Goal: Obtain resource: Obtain resource

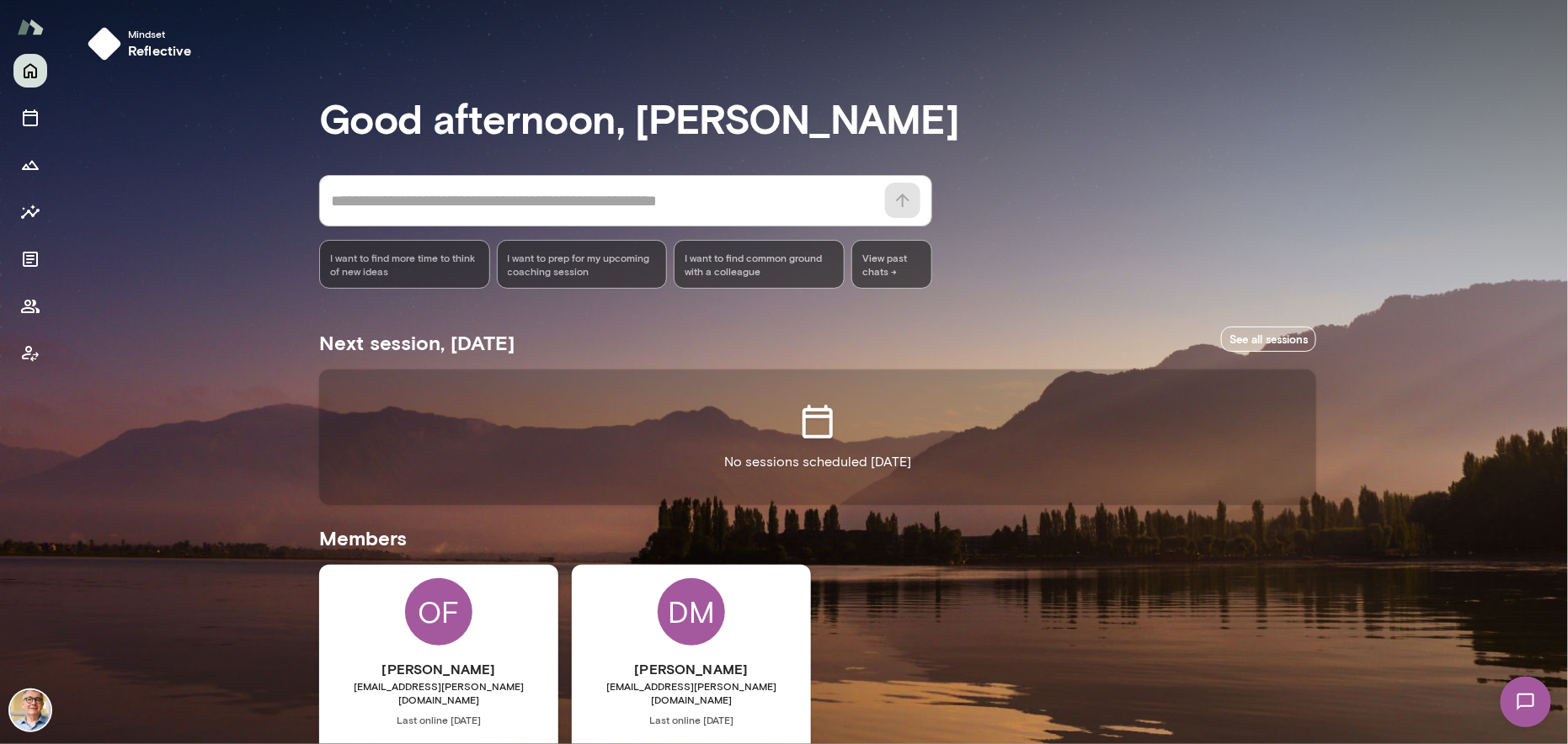
click at [557, 260] on span "I want to prep for my upcoming coaching session" at bounding box center [582, 264] width 149 height 27
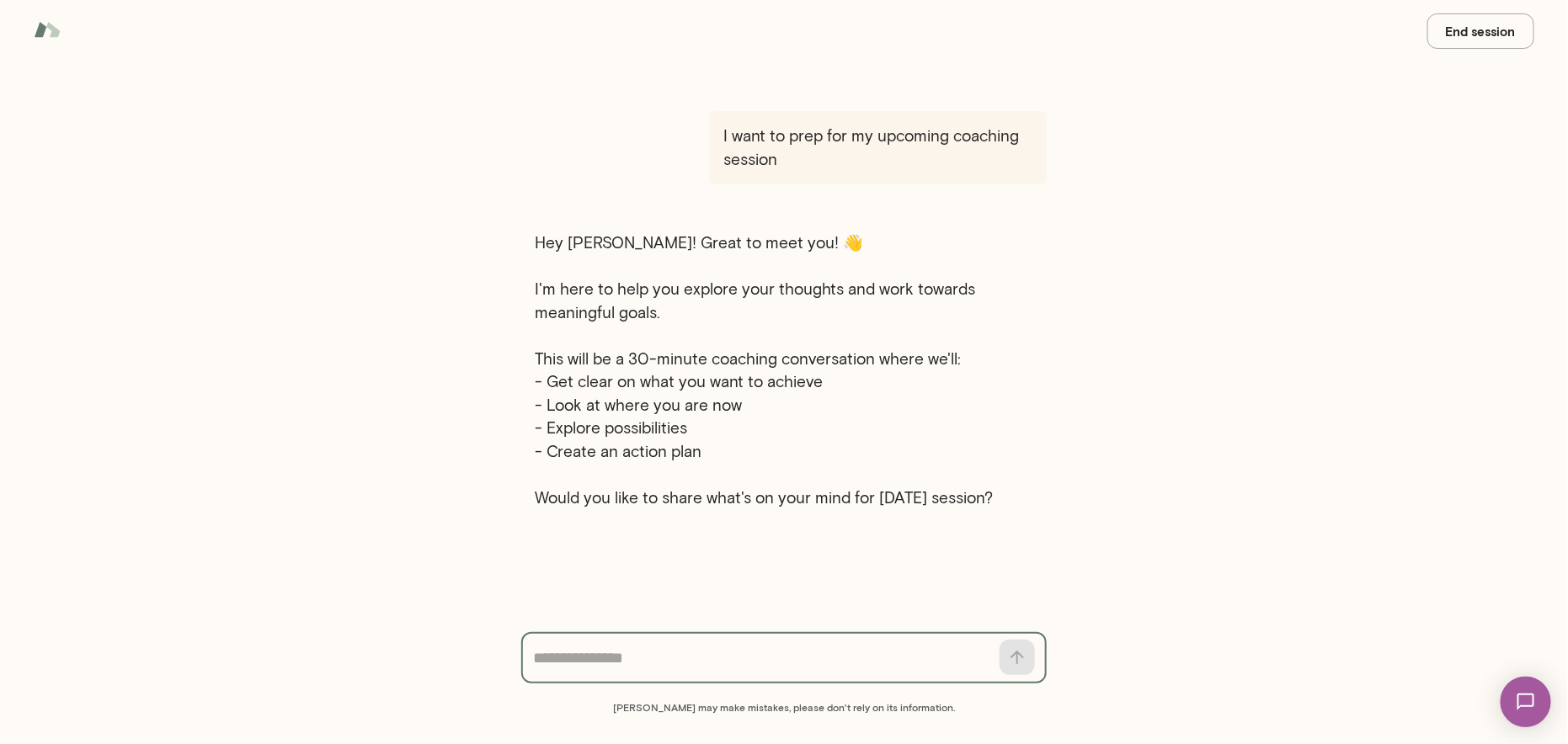
click at [1456, 32] on button "End session" at bounding box center [1480, 31] width 107 height 35
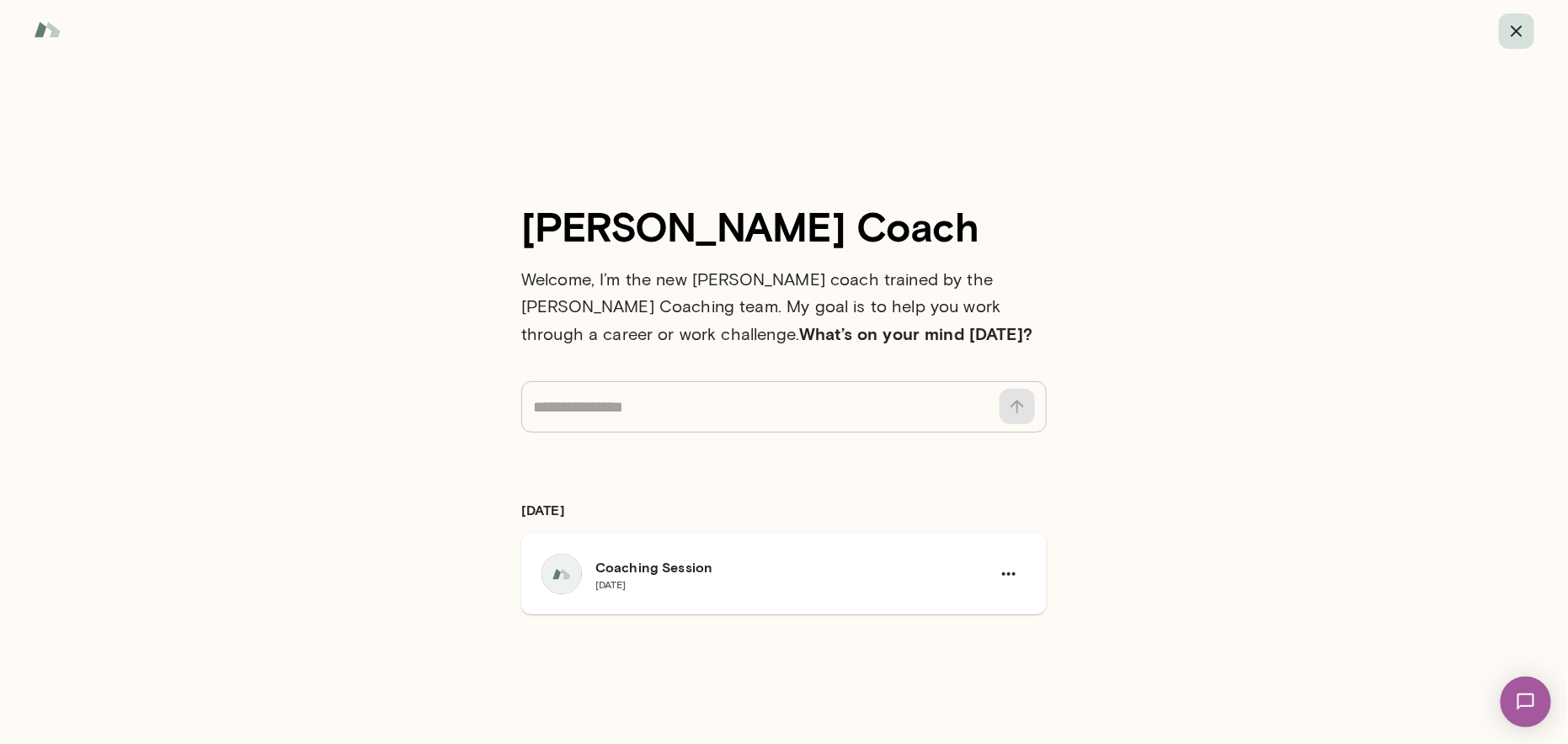
click at [1524, 31] on icon "button" at bounding box center [1517, 32] width 20 height 20
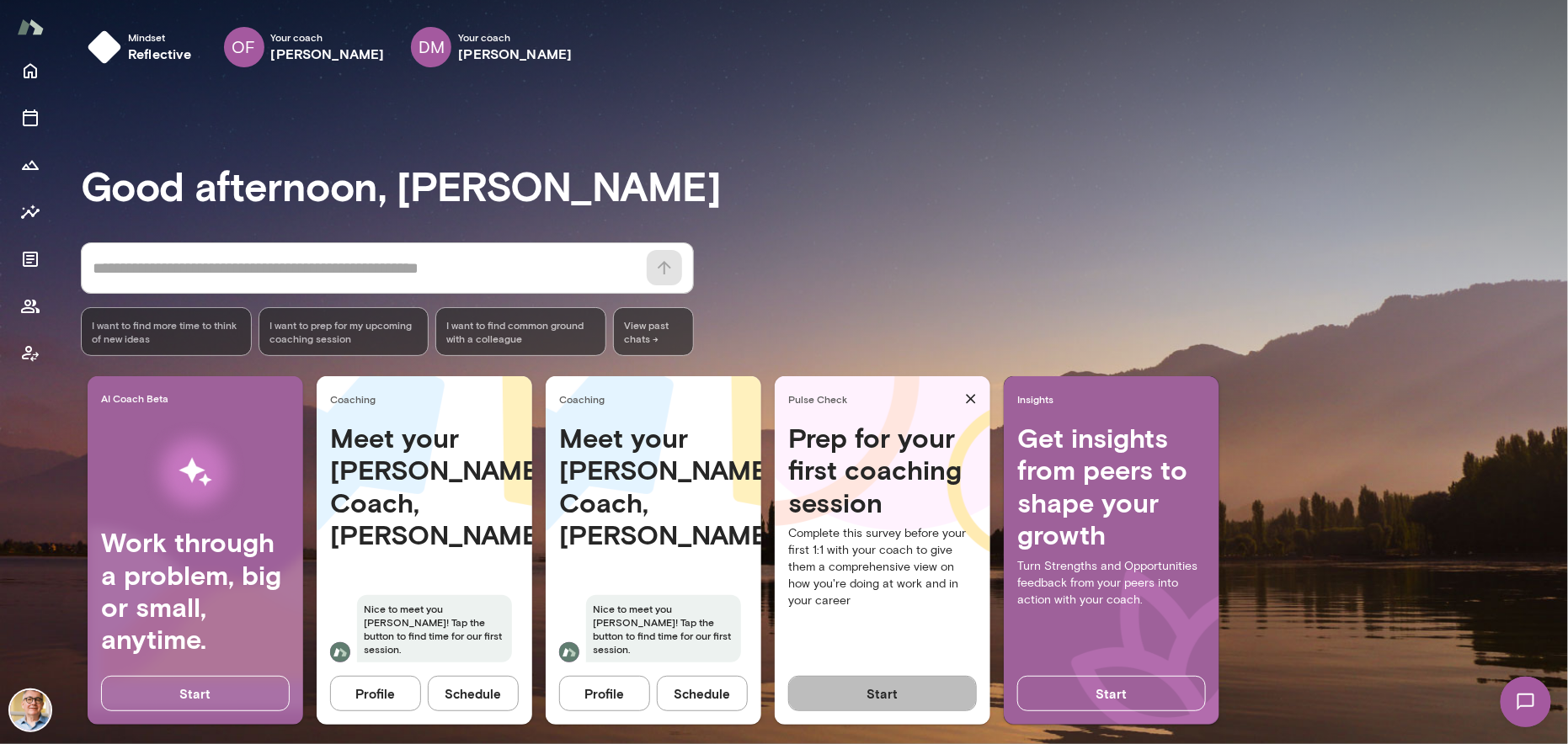
click at [869, 690] on button "Start" at bounding box center [882, 694] width 189 height 35
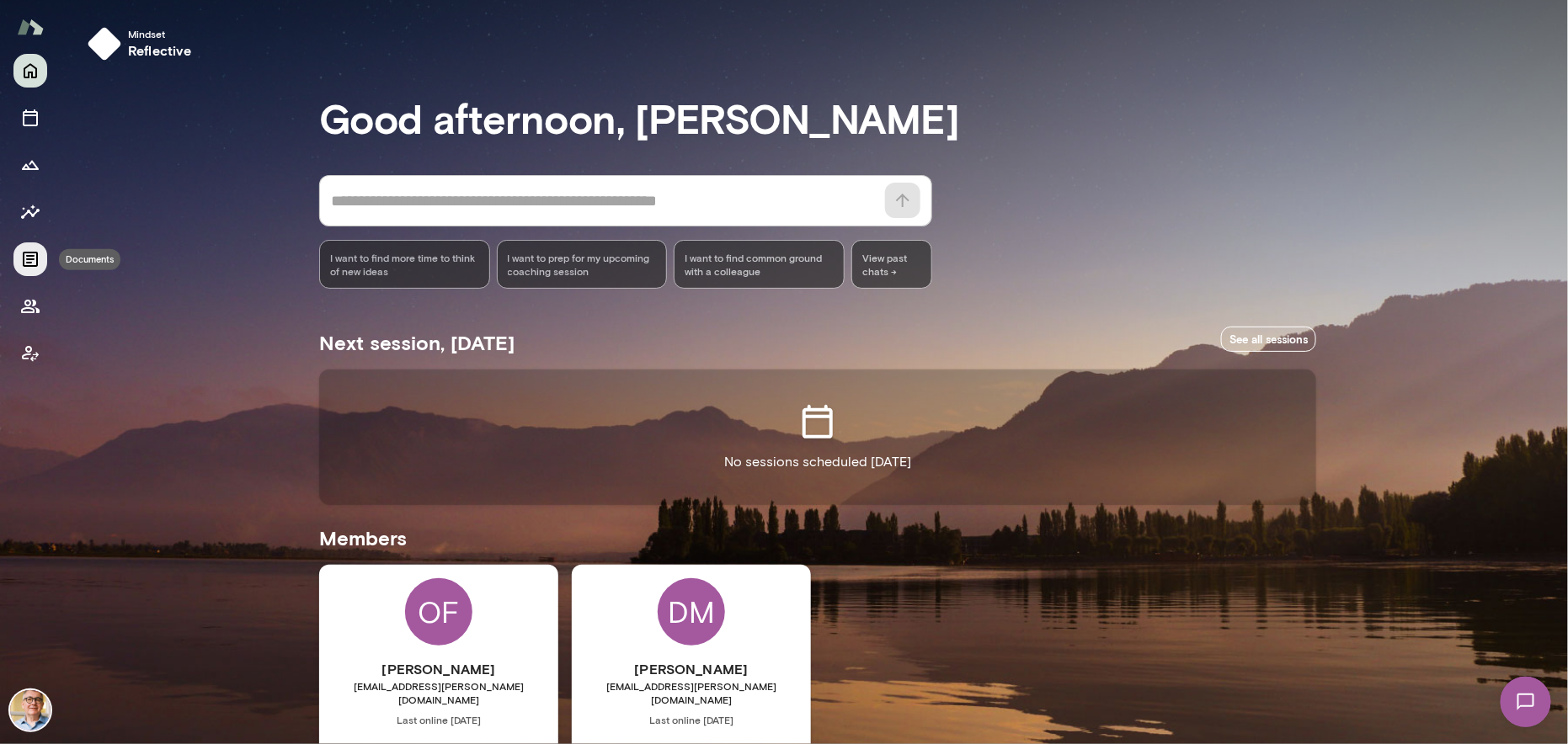
click at [20, 255] on icon "Documents" at bounding box center [31, 259] width 20 height 20
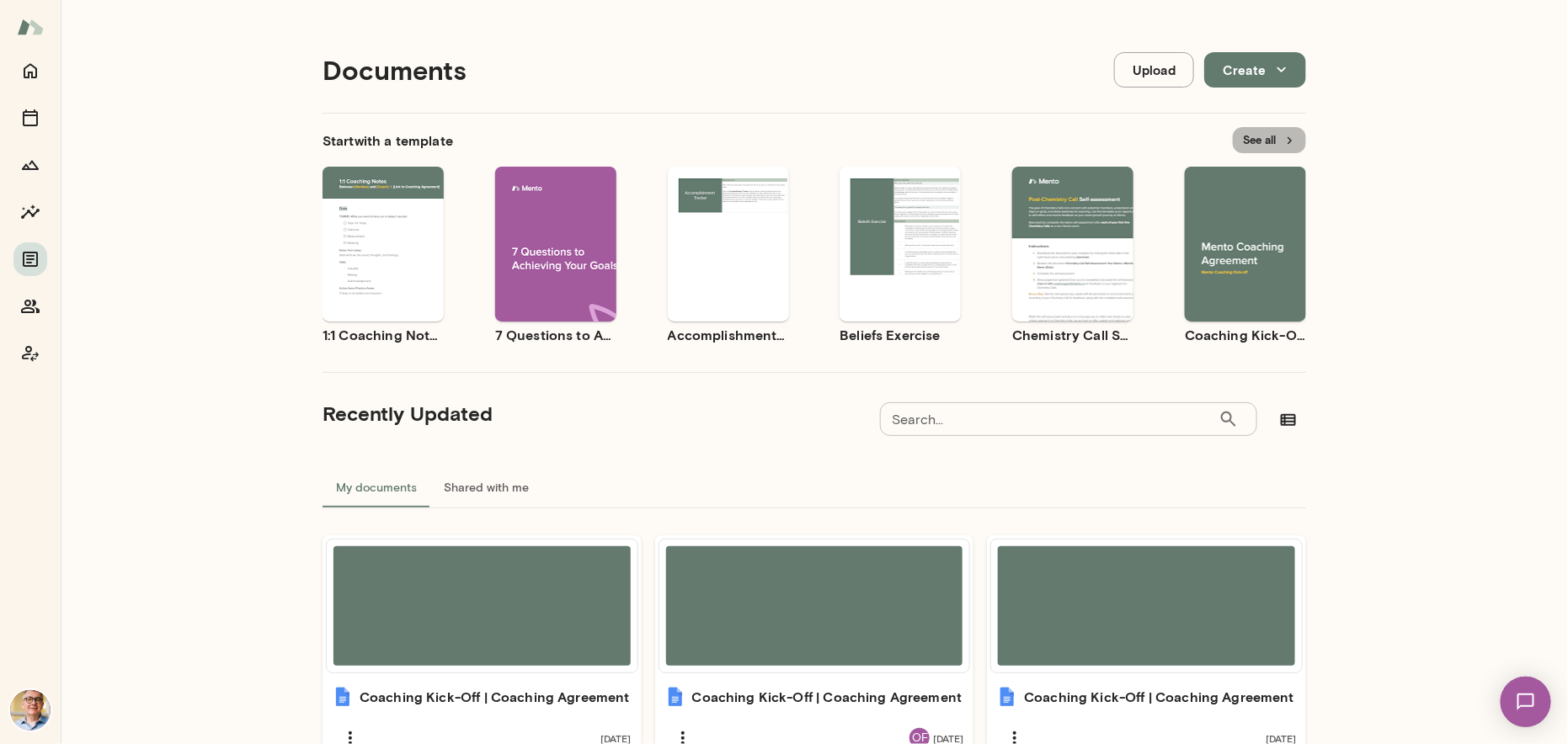
click at [1248, 140] on button "See all" at bounding box center [1269, 140] width 73 height 26
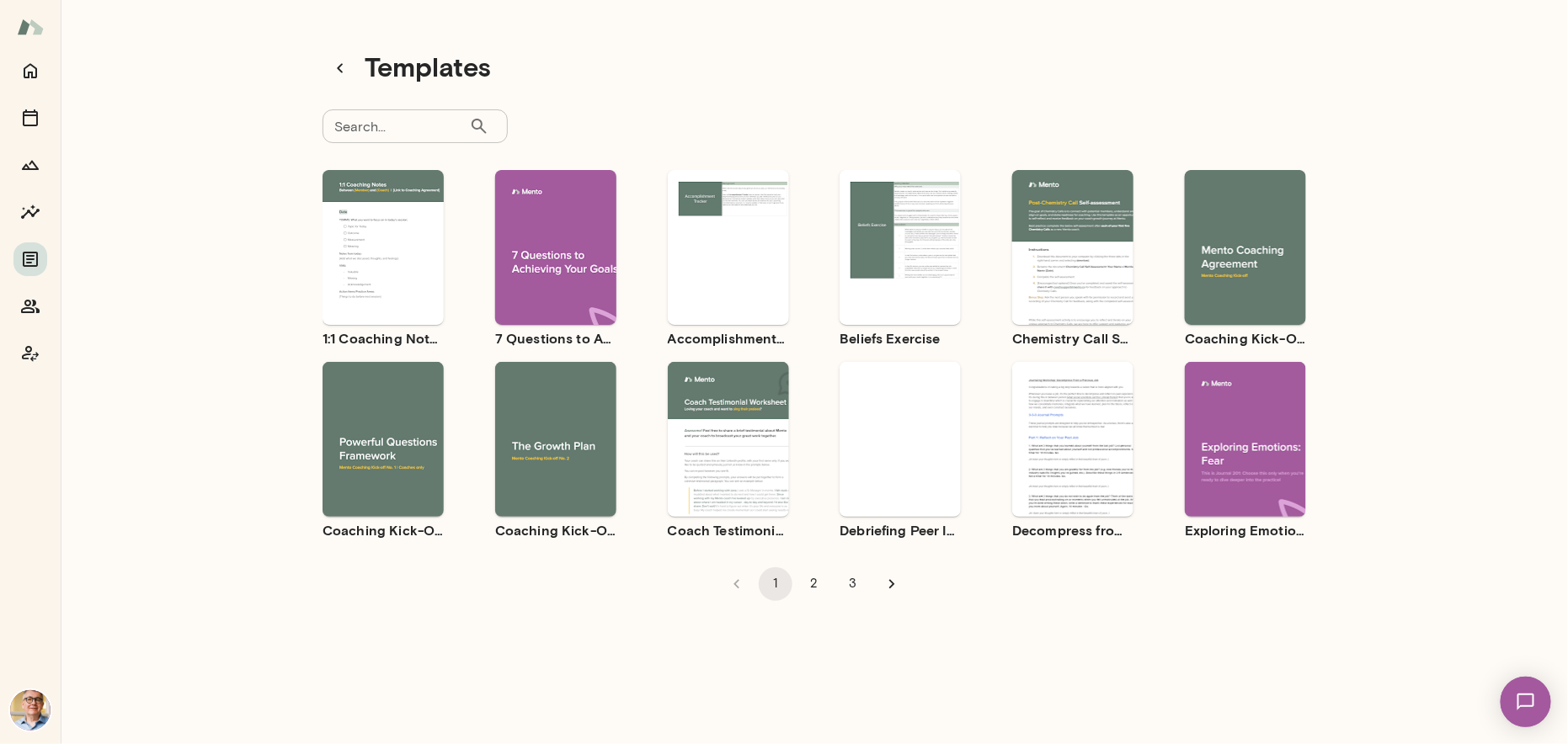
click at [889, 582] on icon "Go to next page" at bounding box center [891, 584] width 6 height 9
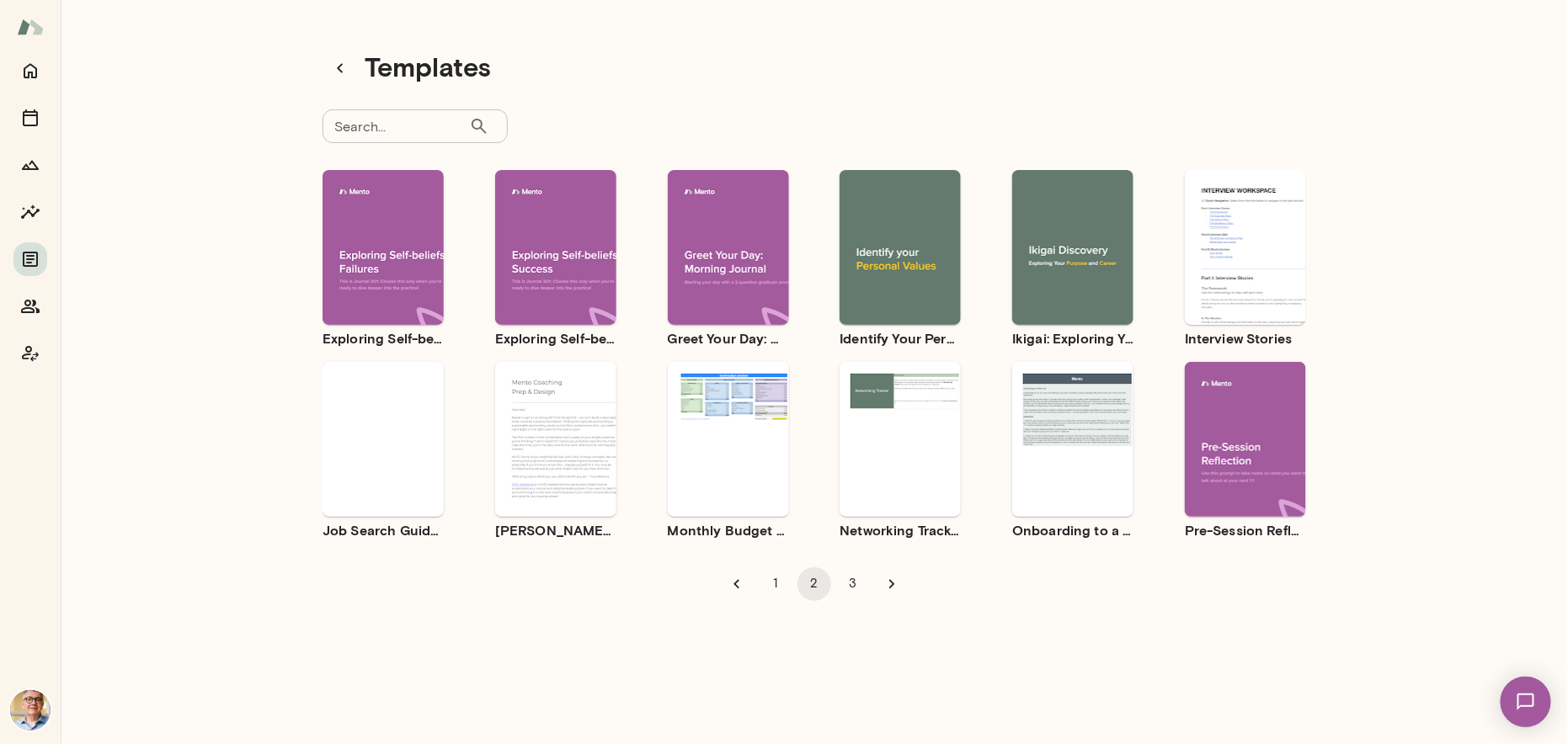
click at [889, 582] on icon "Go to next page" at bounding box center [891, 584] width 6 height 9
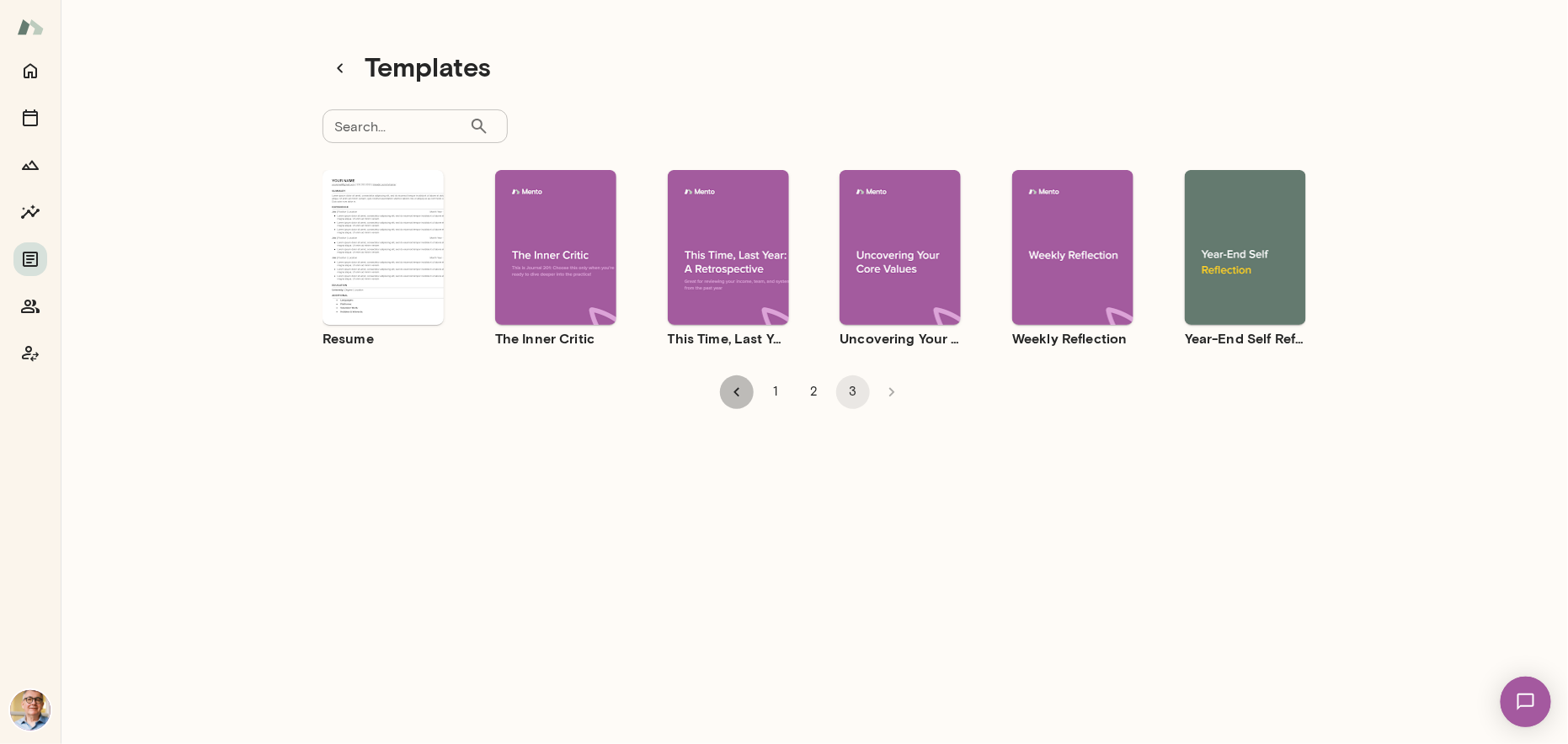
click at [729, 390] on icon "Go to previous page" at bounding box center [737, 392] width 19 height 19
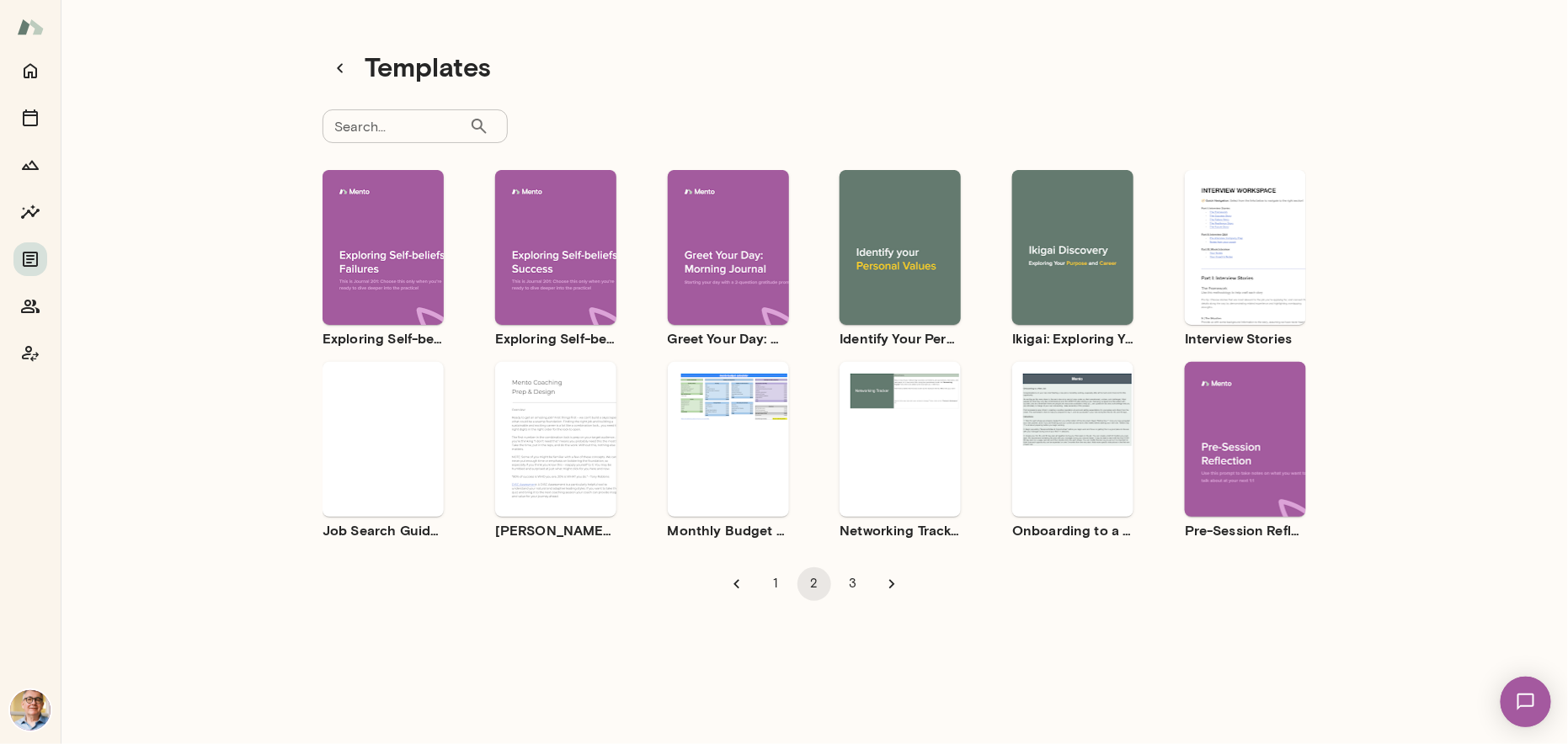
click at [734, 585] on icon "Go to previous page" at bounding box center [736, 584] width 6 height 9
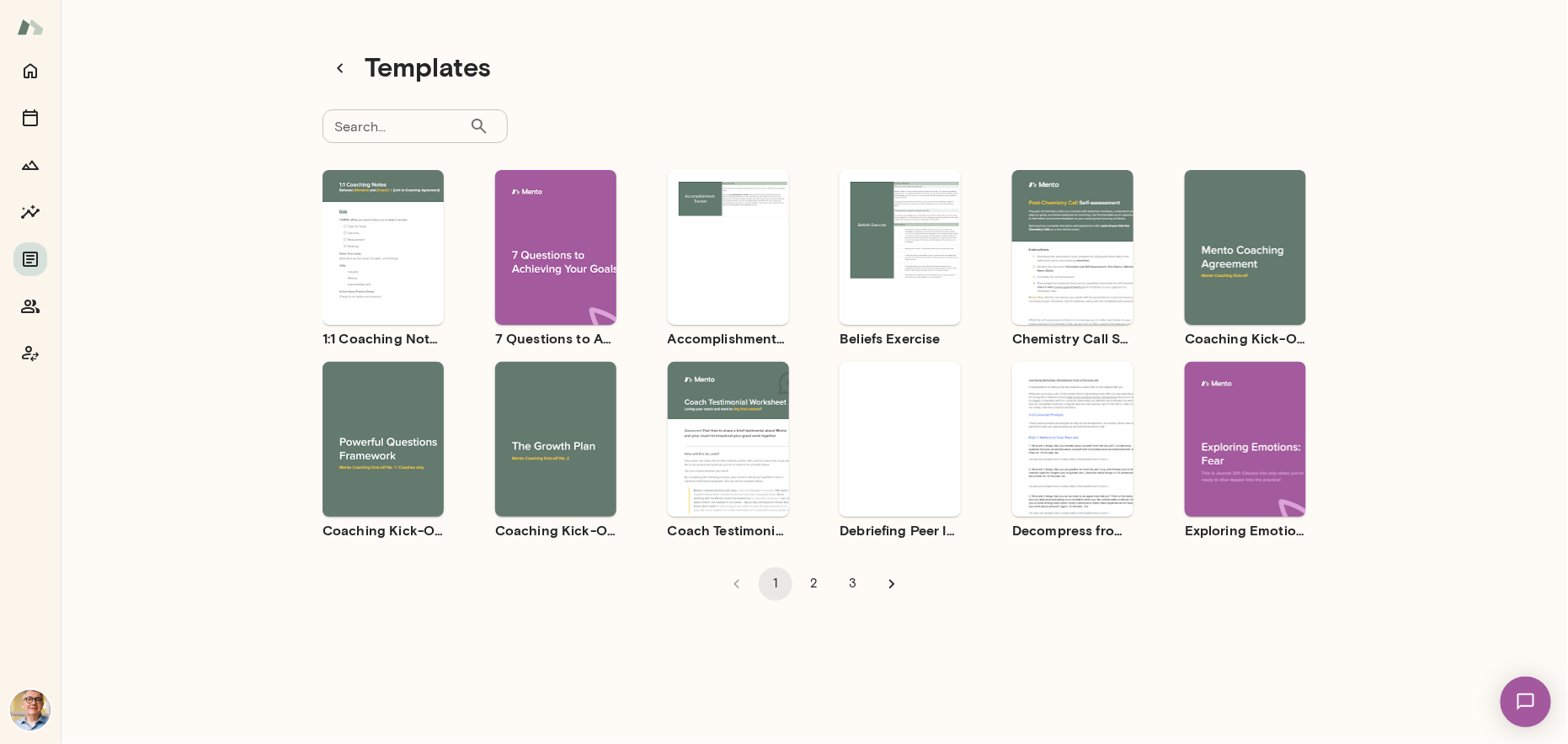
click at [533, 450] on icon "button" at bounding box center [532, 454] width 15 height 15
